Goal: Browse casually: Explore the website without a specific task or goal

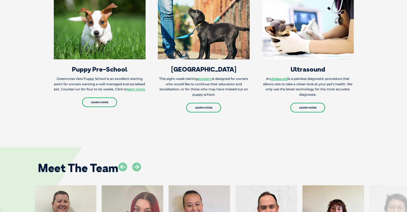
scroll to position [803, 0]
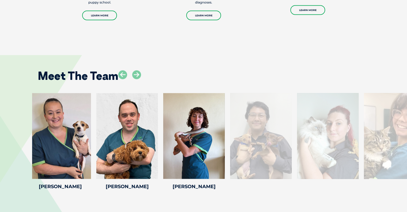
drag, startPoint x: 394, startPoint y: 145, endPoint x: 255, endPoint y: 146, distance: 139.2
click at [255, 146] on div at bounding box center [261, 136] width 62 height 86
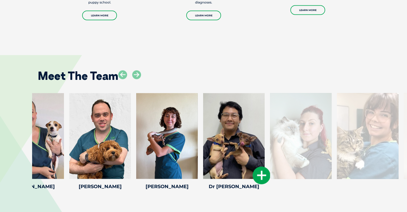
drag, startPoint x: 330, startPoint y: 150, endPoint x: 248, endPoint y: 150, distance: 81.9
click at [248, 150] on div at bounding box center [234, 136] width 62 height 86
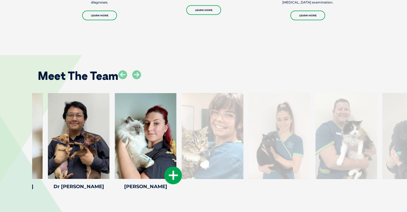
drag, startPoint x: 253, startPoint y: 155, endPoint x: 160, endPoint y: 150, distance: 92.8
click at [160, 150] on div at bounding box center [146, 136] width 62 height 86
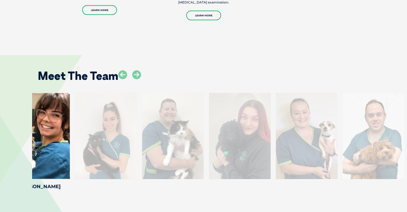
drag, startPoint x: 355, startPoint y: 140, endPoint x: 88, endPoint y: 137, distance: 267.7
click at [88, 137] on div at bounding box center [106, 136] width 62 height 86
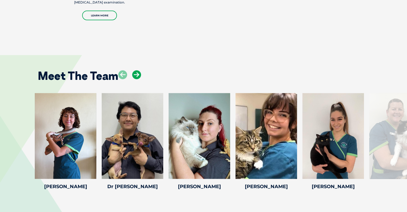
click at [138, 74] on icon at bounding box center [136, 74] width 9 height 9
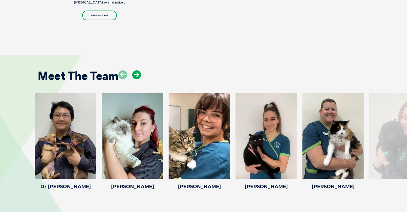
click at [138, 74] on icon at bounding box center [136, 74] width 9 height 9
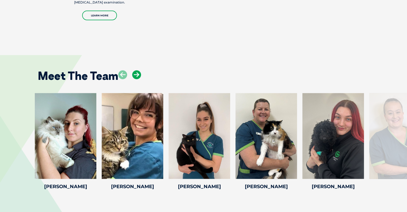
click at [138, 74] on icon at bounding box center [136, 74] width 9 height 9
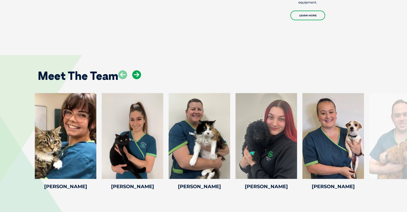
click at [138, 74] on icon at bounding box center [136, 74] width 9 height 9
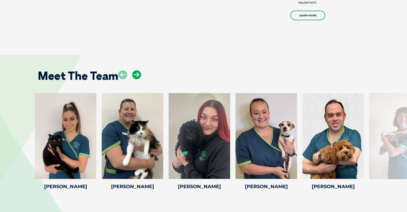
click at [138, 74] on icon at bounding box center [136, 74] width 9 height 9
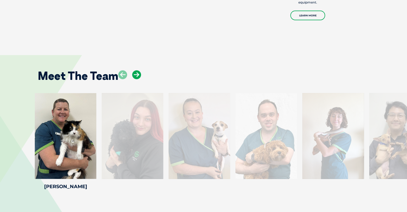
click at [138, 74] on icon at bounding box center [136, 74] width 9 height 9
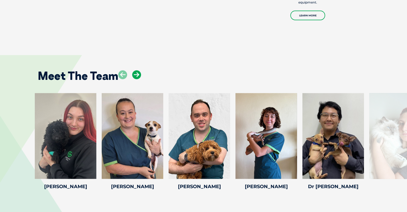
click at [138, 74] on icon at bounding box center [136, 74] width 9 height 9
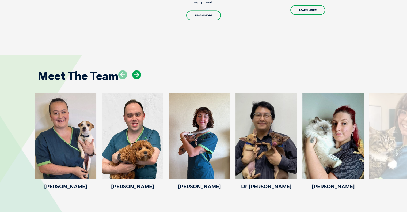
click at [138, 74] on icon at bounding box center [136, 74] width 9 height 9
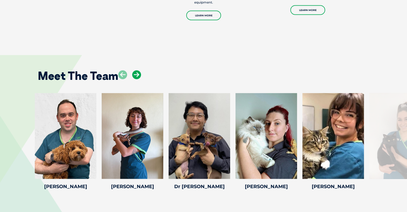
click at [138, 74] on icon at bounding box center [136, 74] width 9 height 9
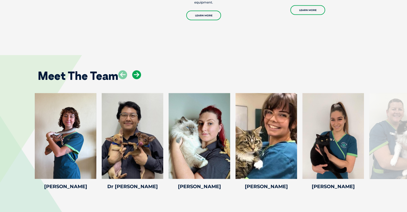
click at [138, 74] on icon at bounding box center [136, 74] width 9 height 9
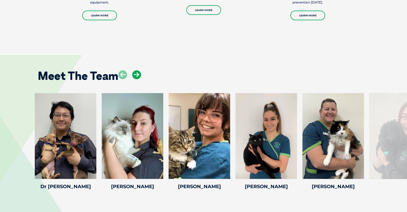
click at [138, 74] on icon at bounding box center [136, 74] width 9 height 9
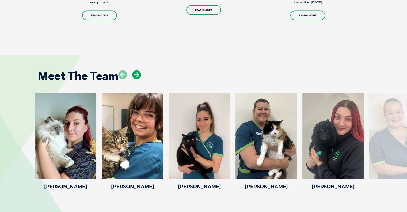
click at [138, 74] on icon at bounding box center [136, 74] width 9 height 9
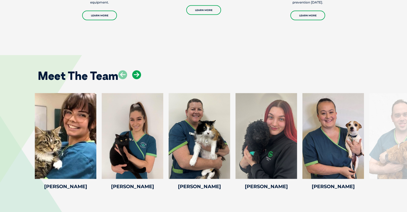
click at [138, 74] on icon at bounding box center [136, 74] width 9 height 9
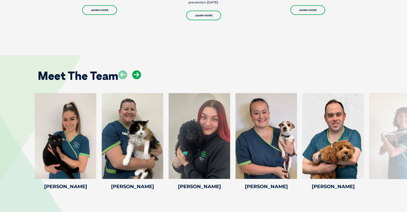
click at [138, 74] on icon at bounding box center [136, 74] width 9 height 9
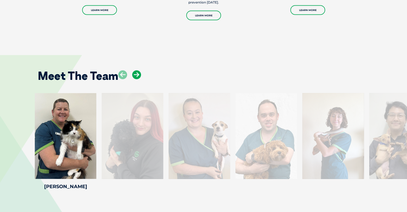
click at [138, 75] on icon at bounding box center [136, 74] width 9 height 9
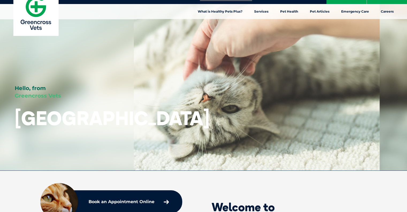
scroll to position [0, 0]
